Goal: Information Seeking & Learning: Learn about a topic

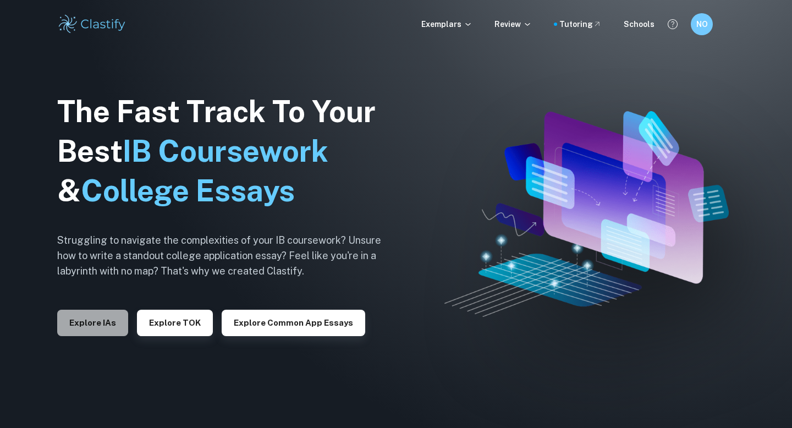
click at [103, 321] on button "Explore IAs" at bounding box center [92, 323] width 71 height 26
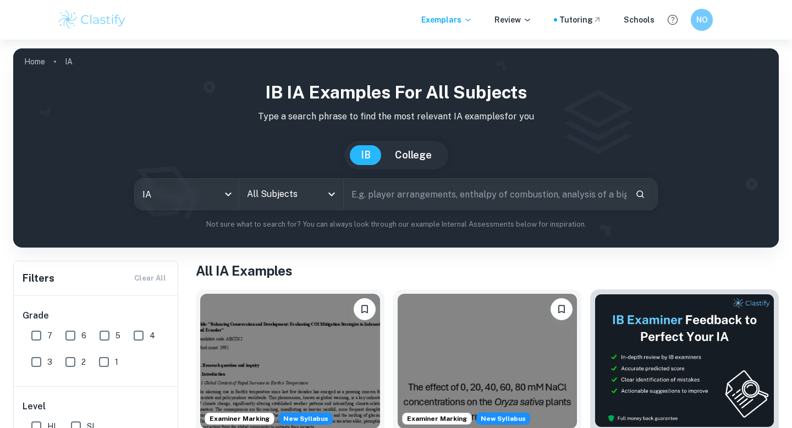
scroll to position [171, 0]
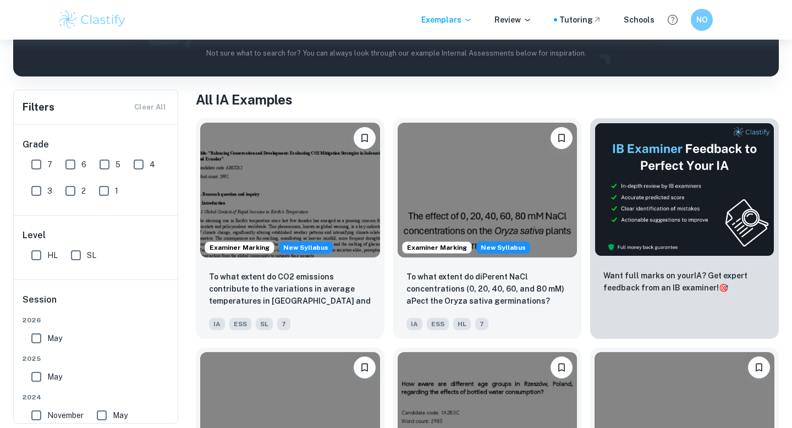
click at [40, 255] on input "HL" at bounding box center [36, 255] width 22 height 22
checkbox input "true"
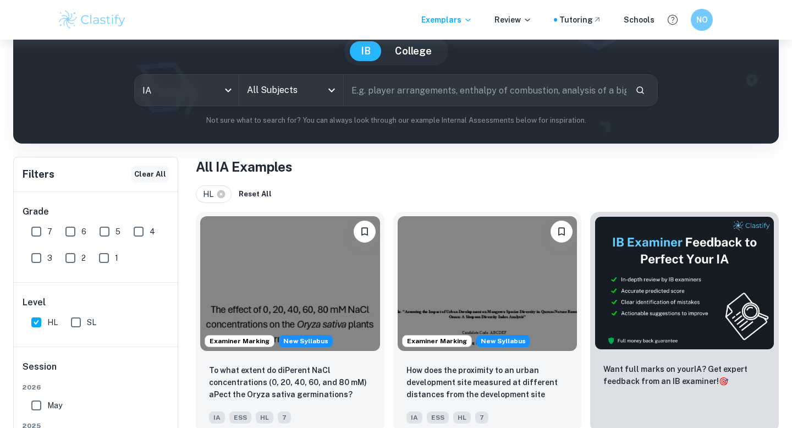
scroll to position [72, 0]
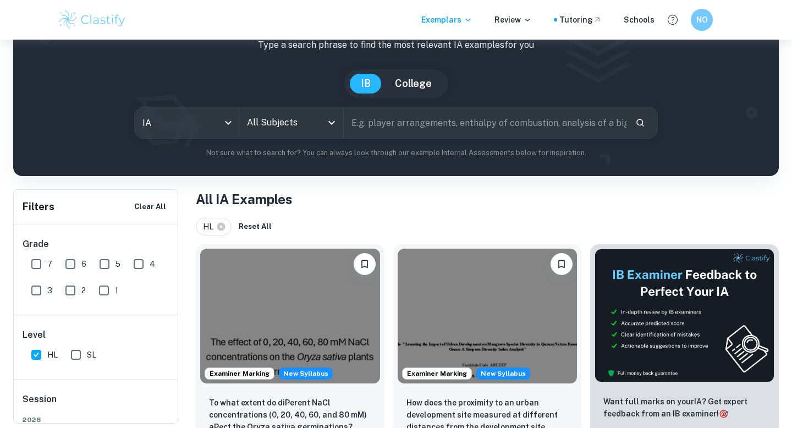
click at [277, 134] on div "All Subjects" at bounding box center [291, 122] width 104 height 31
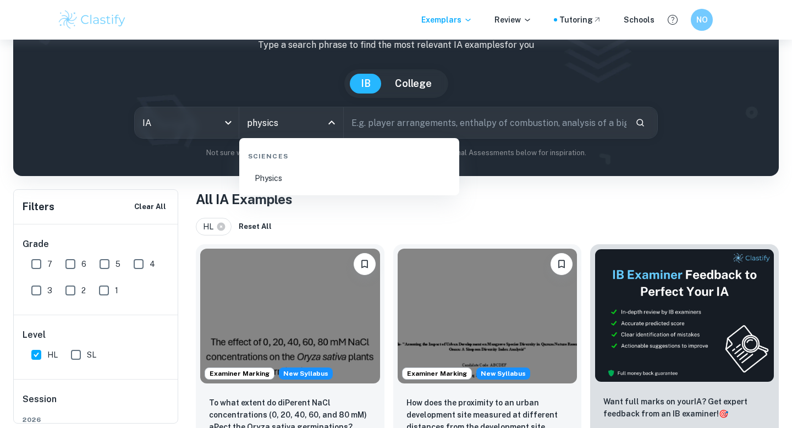
click at [310, 178] on li "Physics" at bounding box center [349, 178] width 211 height 25
type input "Physics"
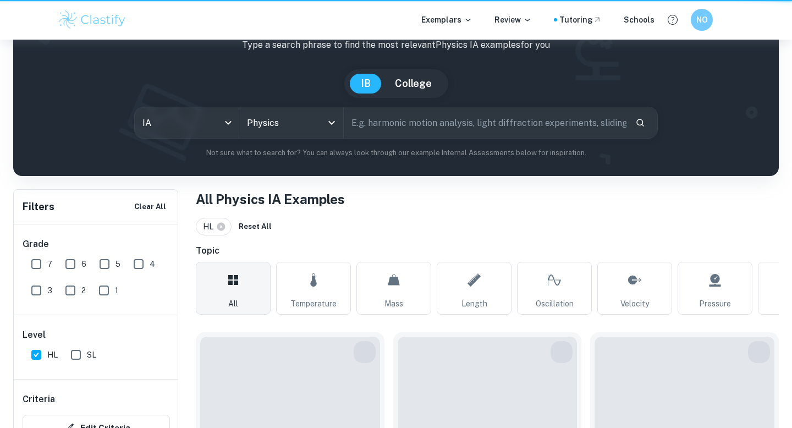
scroll to position [167, 0]
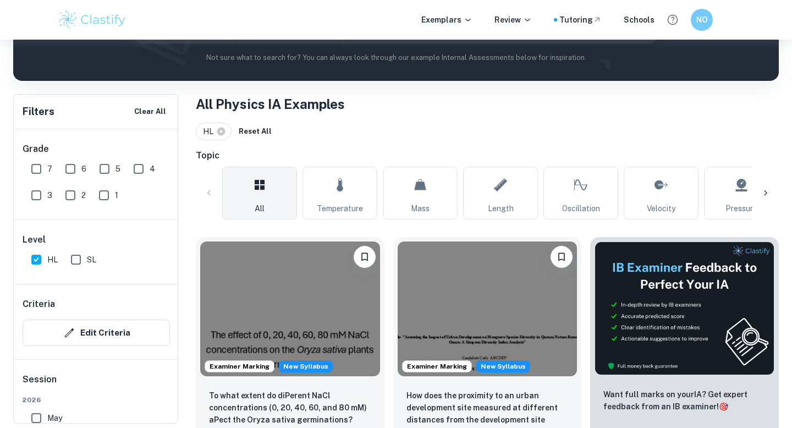
click at [333, 201] on link "Temperature" at bounding box center [340, 193] width 75 height 53
type input "Temperature"
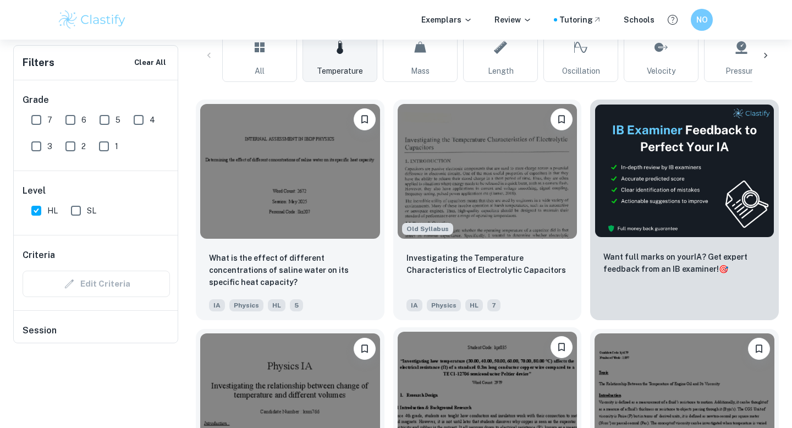
scroll to position [51, 0]
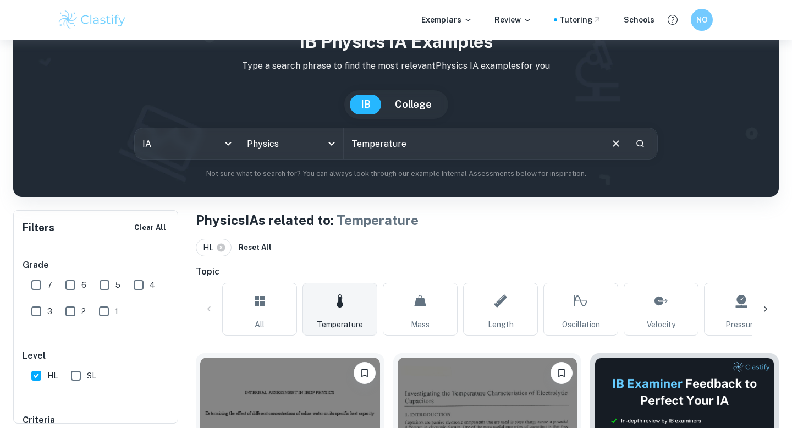
click at [449, 141] on input "Temperature" at bounding box center [472, 143] width 257 height 31
click at [615, 145] on icon "Clear" at bounding box center [616, 143] width 6 height 6
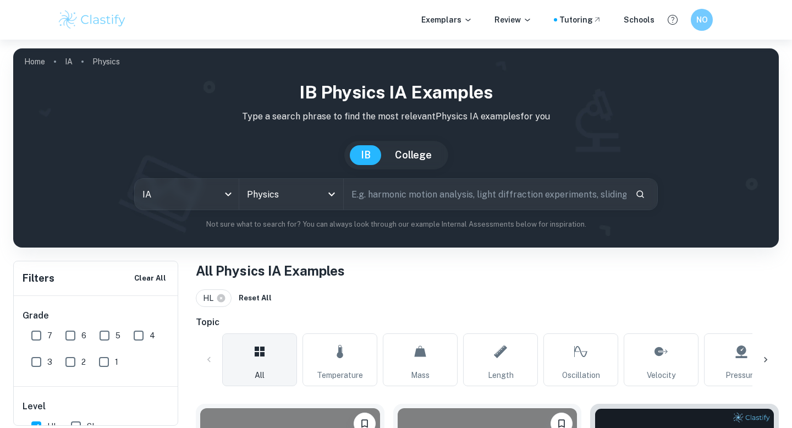
click at [534, 167] on div "IB College" at bounding box center [396, 155] width 748 height 29
click at [514, 185] on input "text" at bounding box center [485, 194] width 283 height 31
type input "specific heat capacity"
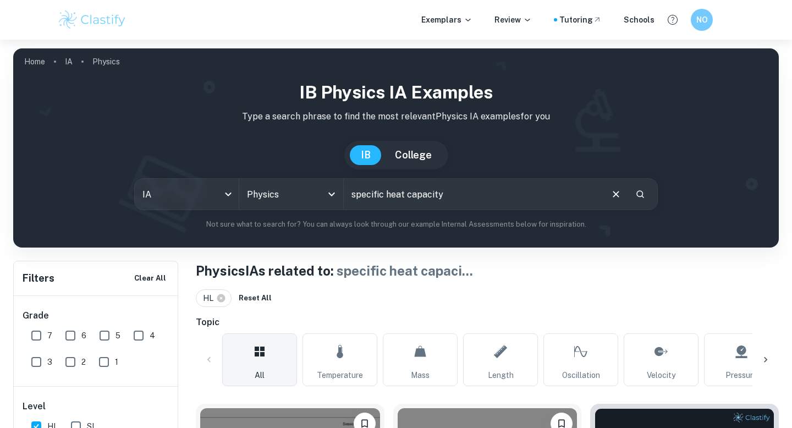
scroll to position [298, 0]
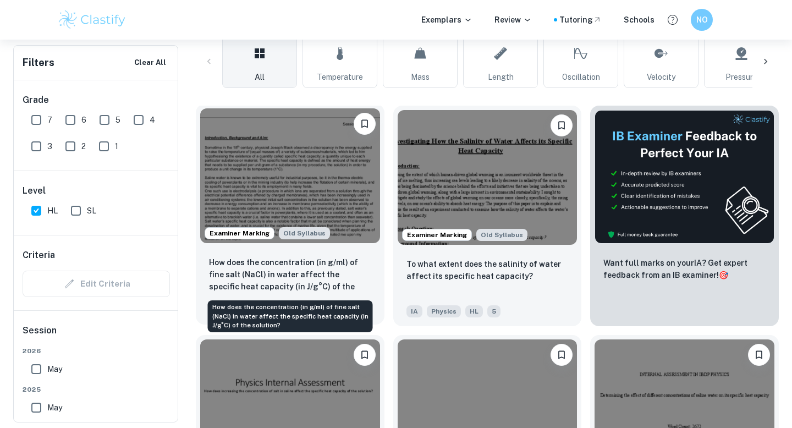
click at [354, 281] on p "How does the concentration (in g/ml) of fine salt (NaCl) in water affect the sp…" at bounding box center [290, 274] width 162 height 37
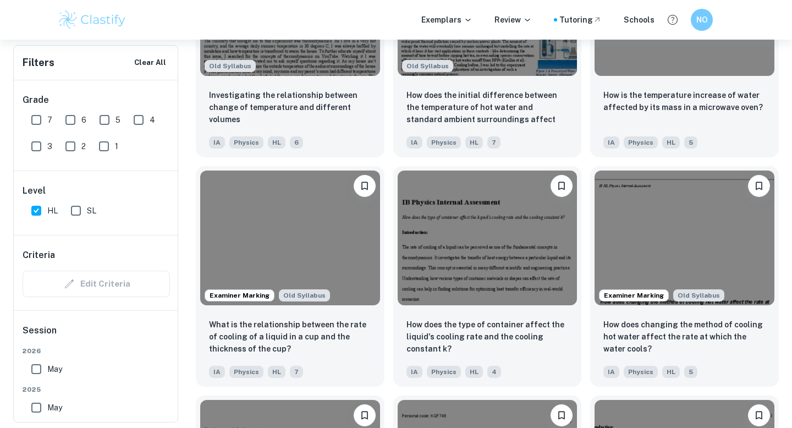
scroll to position [1156, 0]
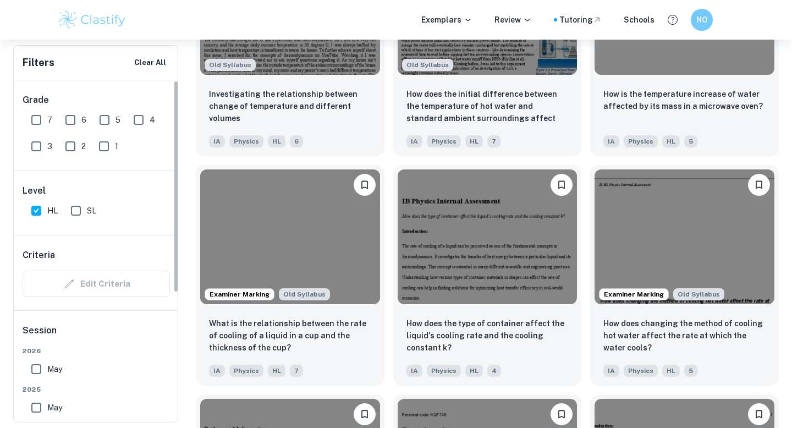
click at [43, 118] on input "7" at bounding box center [36, 120] width 22 height 22
checkbox input "true"
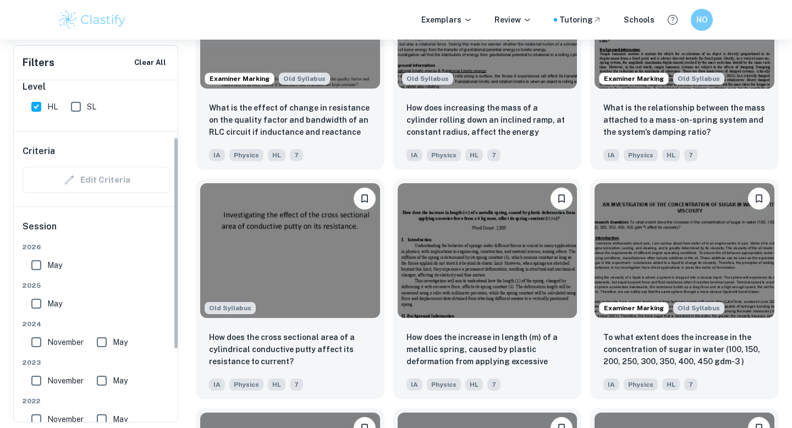
scroll to position [89, 0]
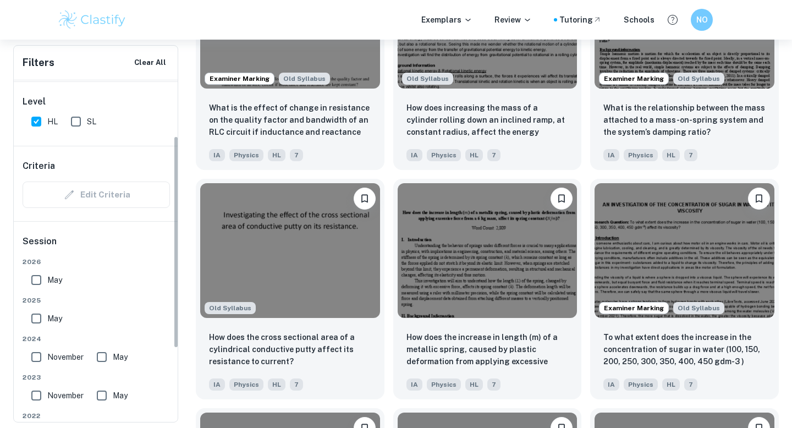
click at [108, 195] on div "Edit Criteria" at bounding box center [96, 195] width 147 height 26
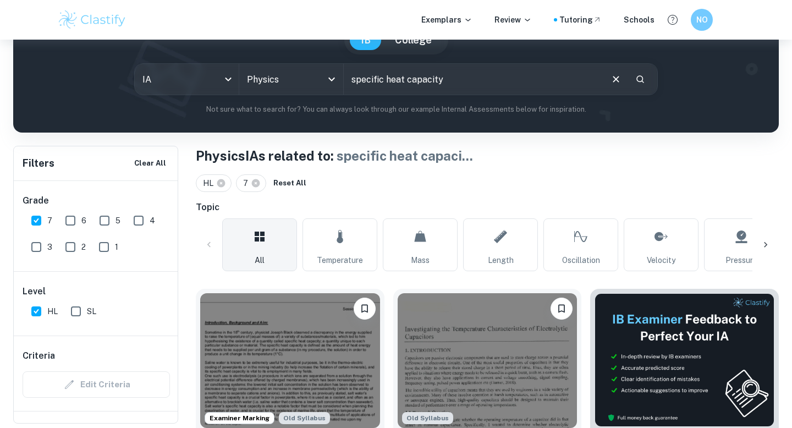
scroll to position [0, 0]
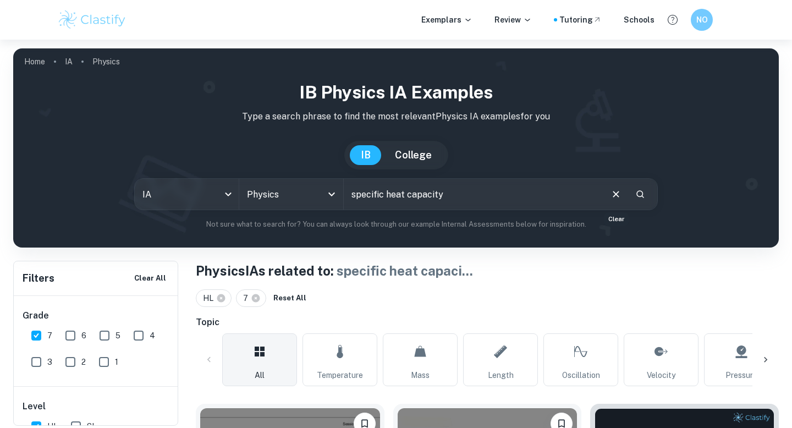
click at [614, 191] on icon "Clear" at bounding box center [616, 194] width 12 height 12
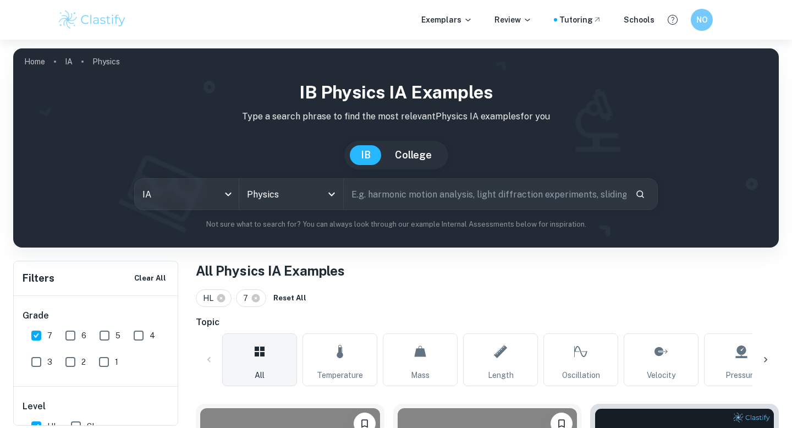
click at [381, 199] on input "text" at bounding box center [485, 194] width 283 height 31
type input "specific heat capacity"
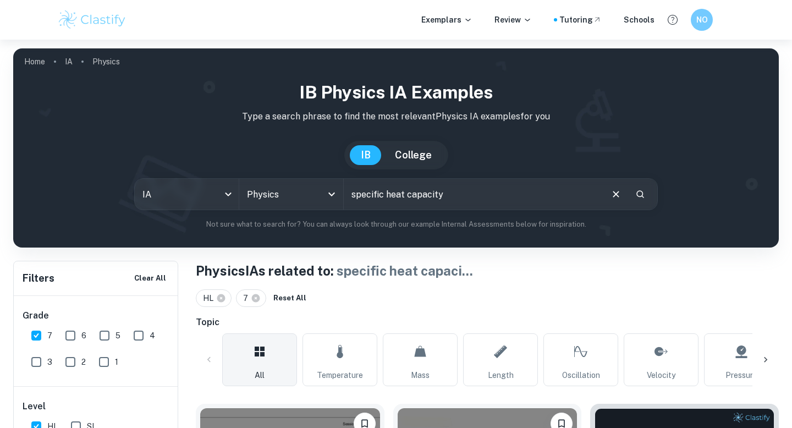
scroll to position [301, 0]
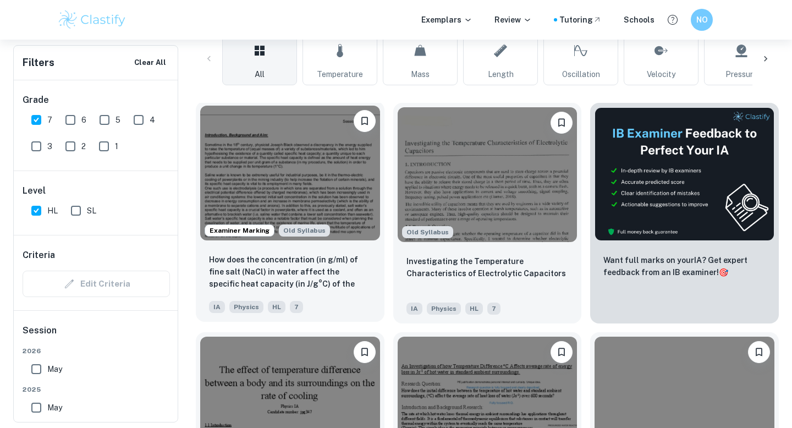
click at [348, 252] on div "How does the concentration (in g/ml) of fine salt (NaCl) in water affect the sp…" at bounding box center [290, 283] width 189 height 77
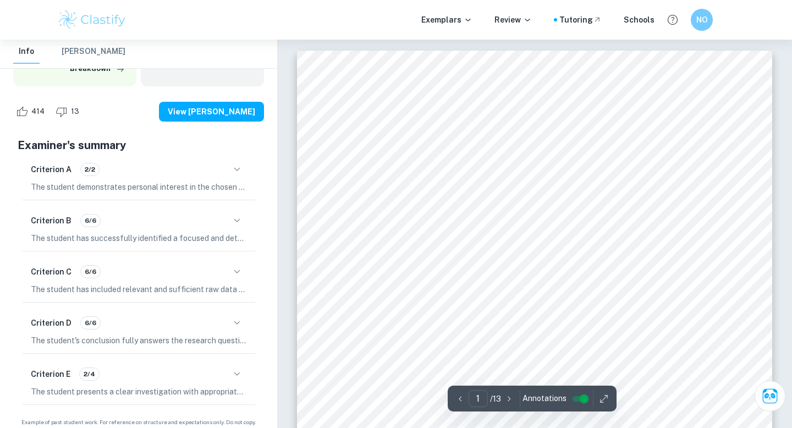
scroll to position [191, 0]
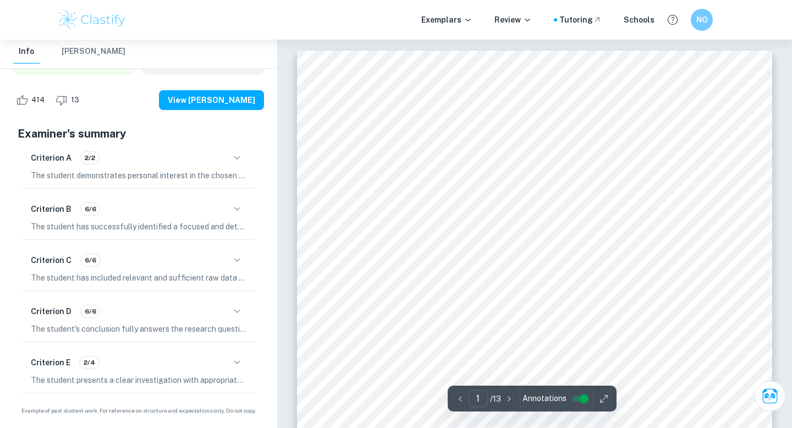
click at [237, 358] on icon "button" at bounding box center [237, 362] width 13 height 13
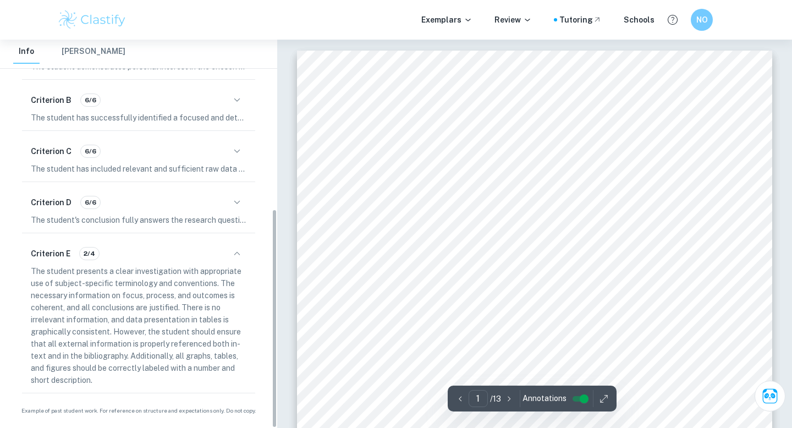
scroll to position [3, 0]
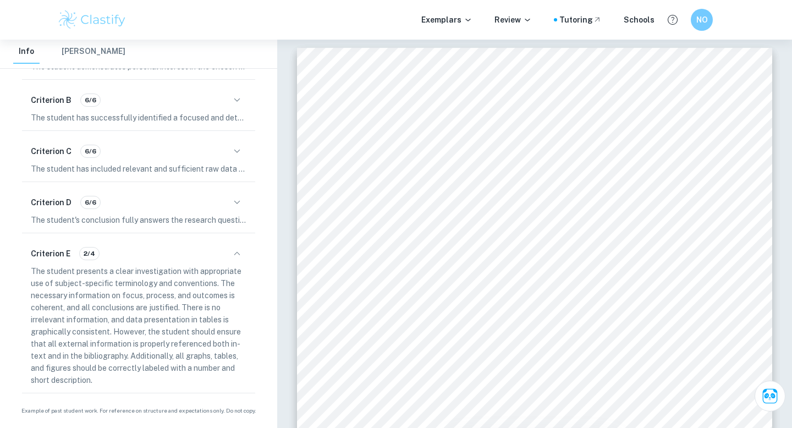
click at [234, 256] on icon "button" at bounding box center [237, 253] width 13 height 13
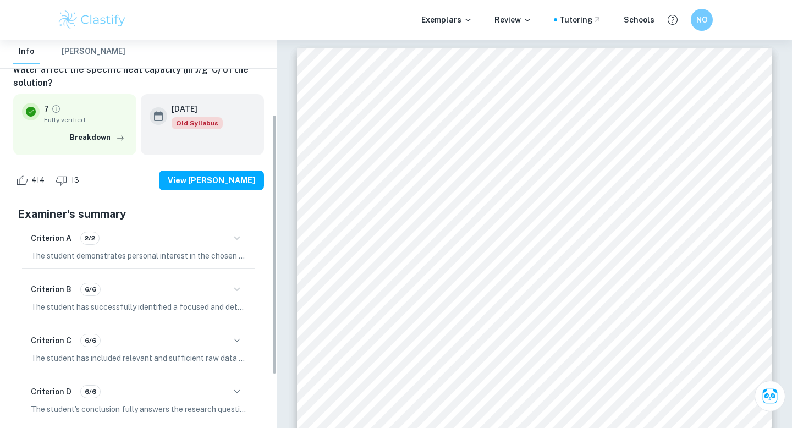
scroll to position [112, 0]
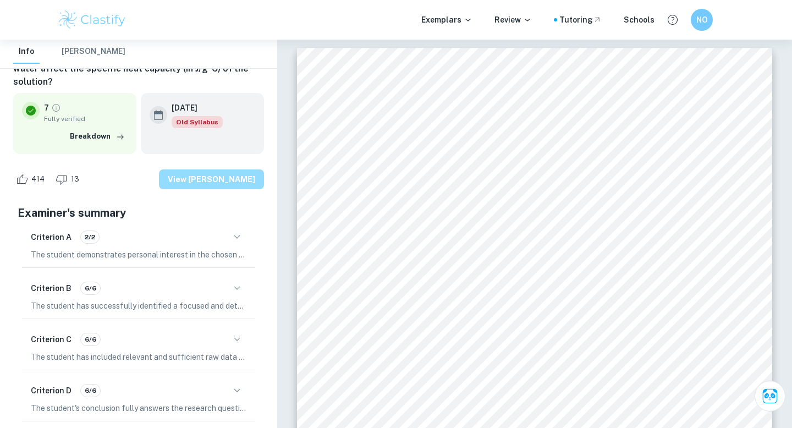
click at [233, 177] on button "View [PERSON_NAME]" at bounding box center [211, 179] width 105 height 20
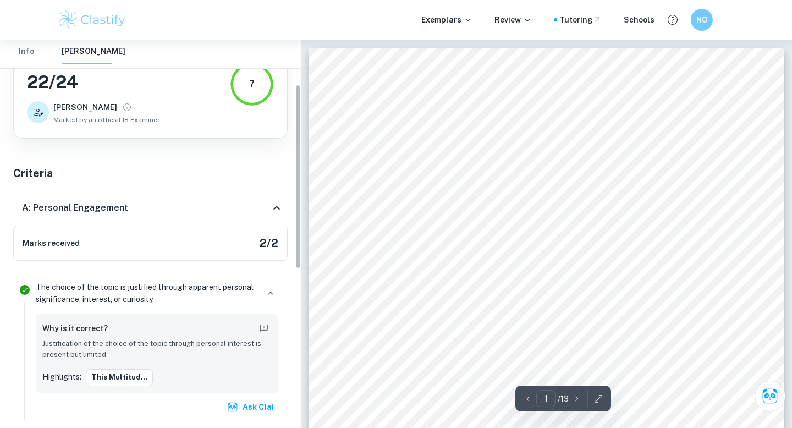
scroll to position [103, 0]
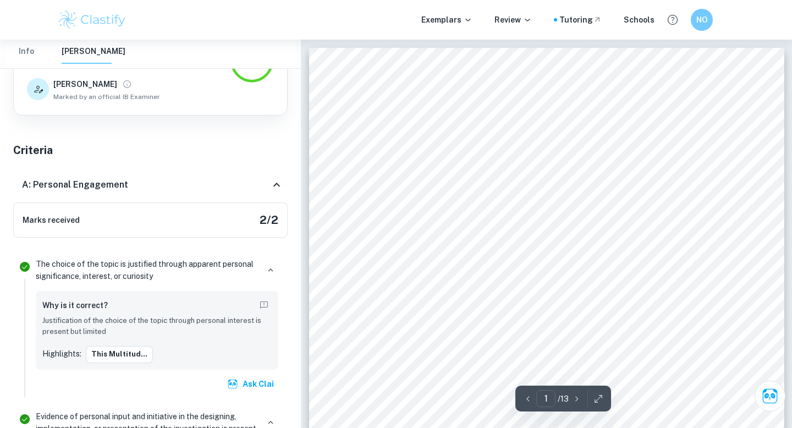
click at [270, 189] on icon at bounding box center [276, 184] width 13 height 13
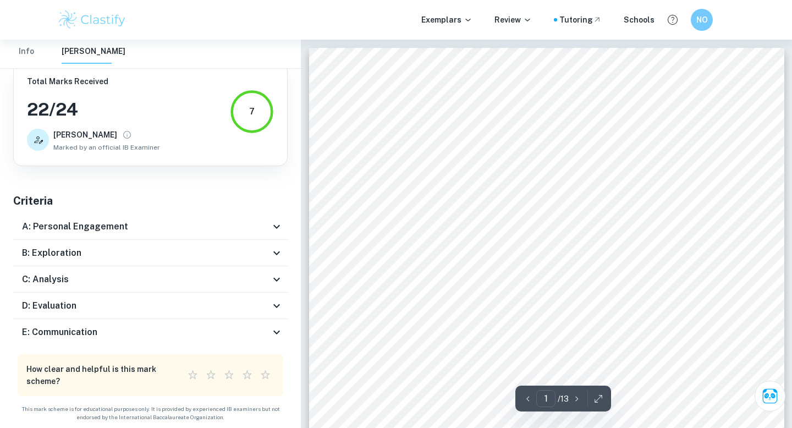
scroll to position [52, 0]
click at [270, 255] on icon at bounding box center [276, 253] width 13 height 13
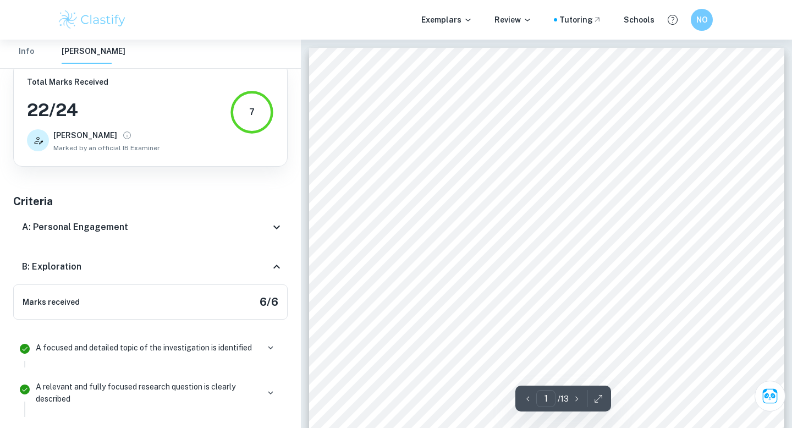
click at [273, 256] on div "B: Exploration" at bounding box center [150, 266] width 275 height 35
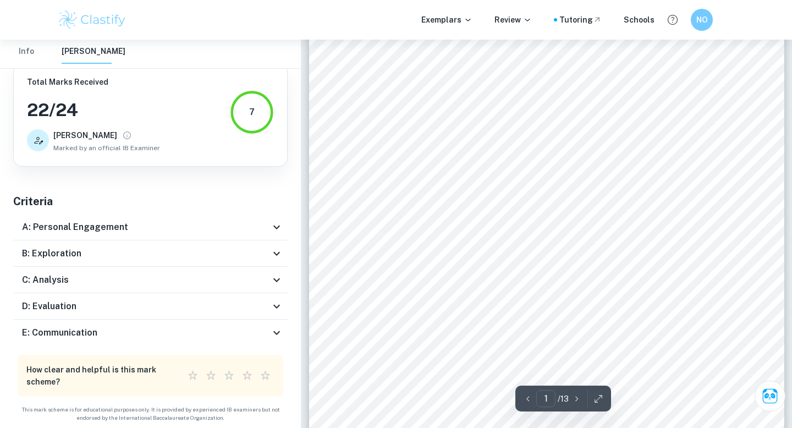
scroll to position [26, 0]
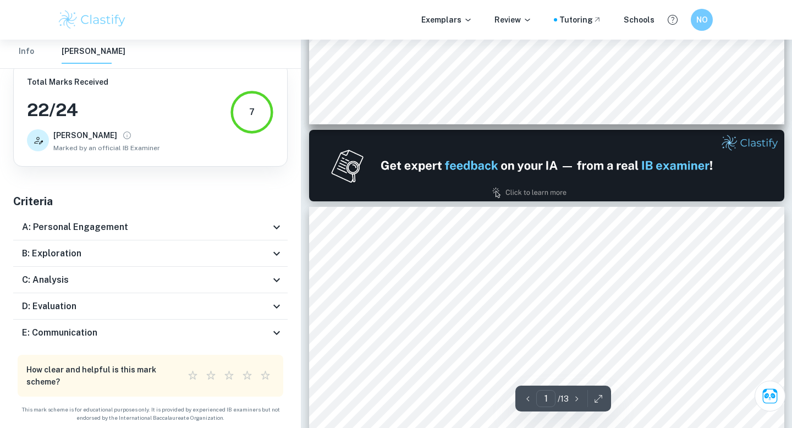
type input "2"
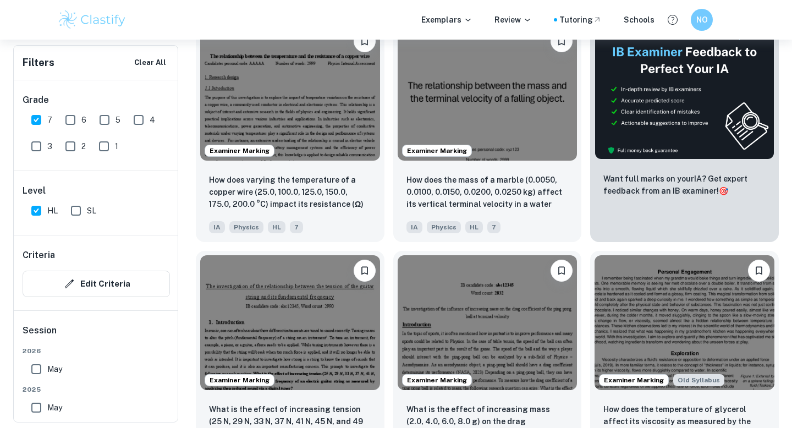
scroll to position [384, 0]
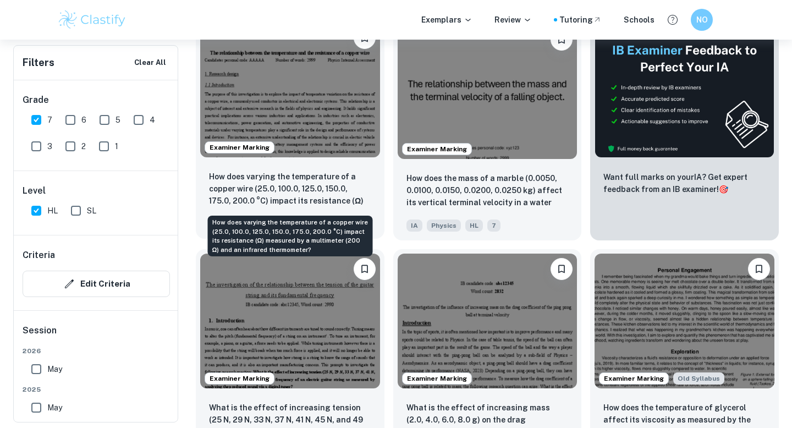
click at [355, 180] on p "How does varying the temperature of a copper wire (25.0, 100.0, 125.0, 150.0, 1…" at bounding box center [290, 189] width 162 height 37
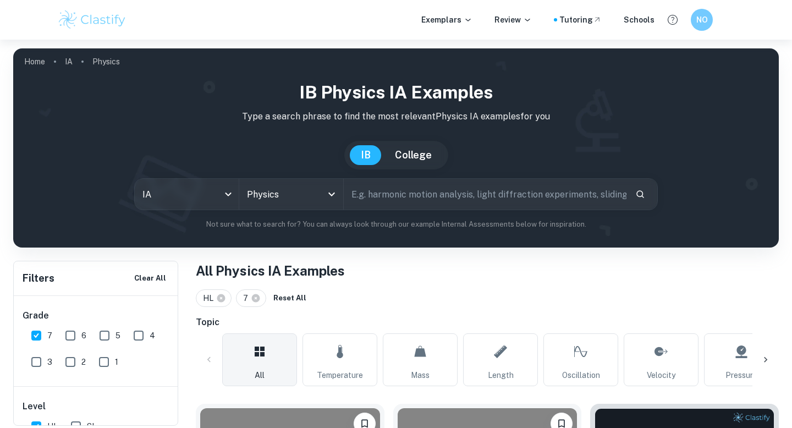
click at [373, 201] on input "text" at bounding box center [485, 194] width 283 height 31
type input "specific heat capacity"
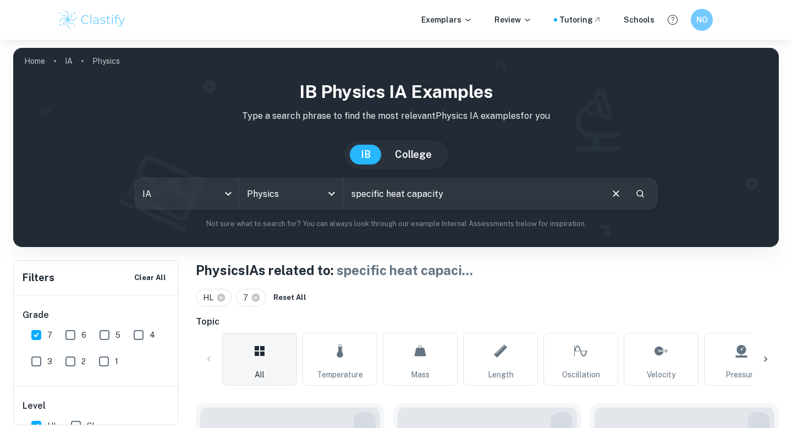
scroll to position [275, 0]
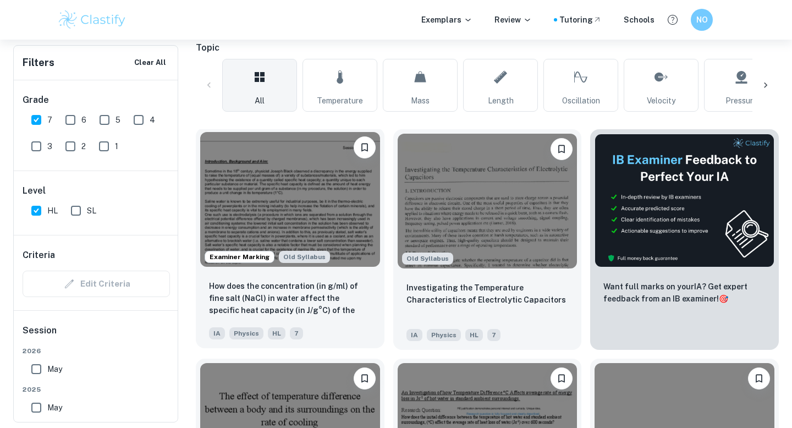
click at [344, 228] on img at bounding box center [290, 199] width 180 height 135
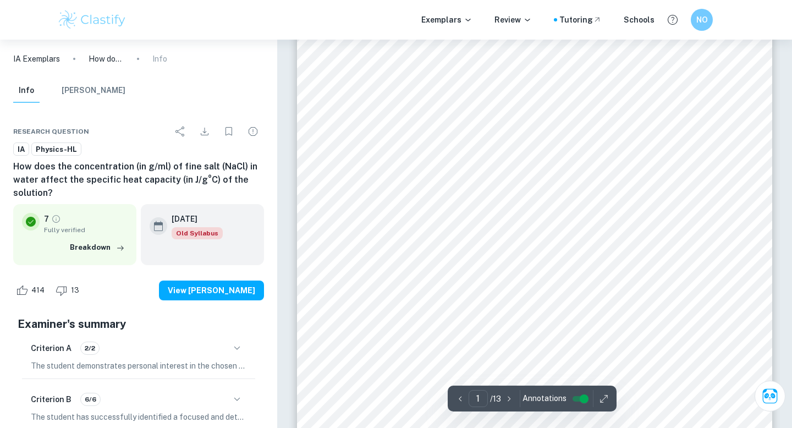
scroll to position [44, 0]
